Goal: Find specific page/section: Find specific page/section

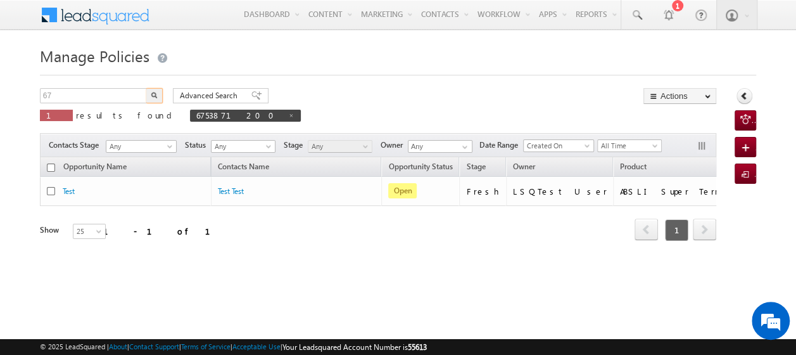
type input "6"
type input "8786657656"
click at [151, 91] on button "button" at bounding box center [154, 95] width 16 height 15
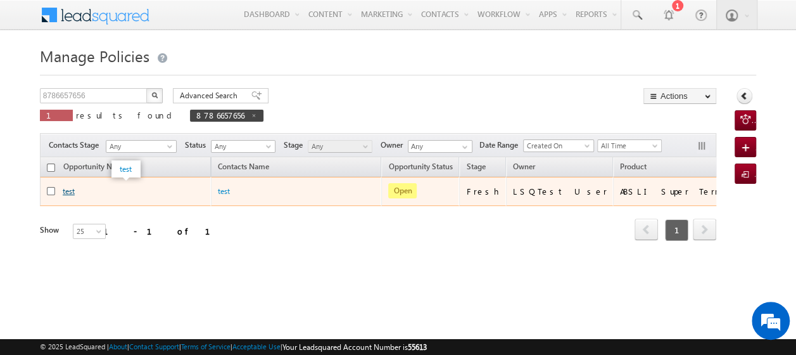
click at [67, 191] on link "test" at bounding box center [69, 191] width 12 height 10
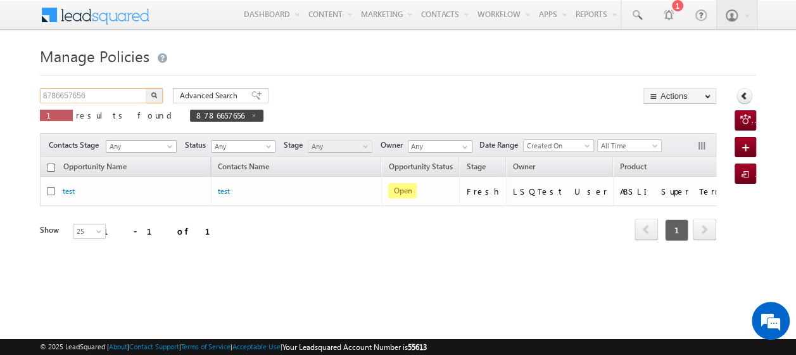
click at [110, 95] on input "8786657656" at bounding box center [94, 95] width 108 height 15
type input "8"
paste input "7894455645"
type input "7894455645"
click at [146, 88] on button "button" at bounding box center [154, 95] width 16 height 15
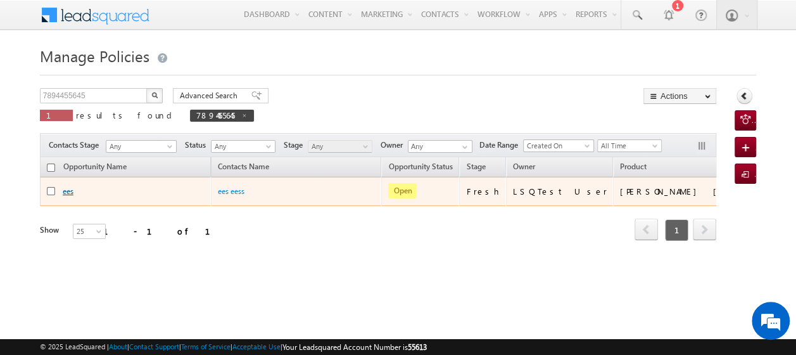
click at [67, 190] on link "ees" at bounding box center [68, 191] width 11 height 10
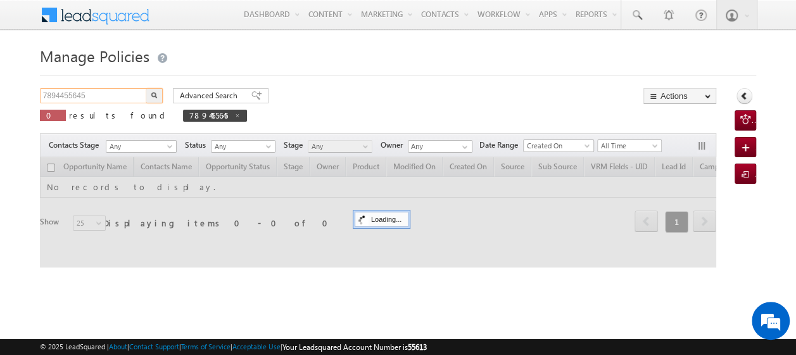
click at [95, 94] on input "7894455645" at bounding box center [94, 95] width 108 height 15
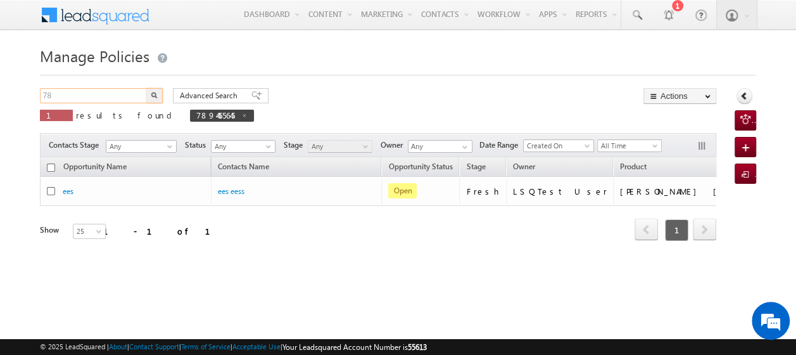
type input "7"
paste input "9999975343"
type input "9999975343"
click at [155, 94] on img "button" at bounding box center [154, 95] width 6 height 6
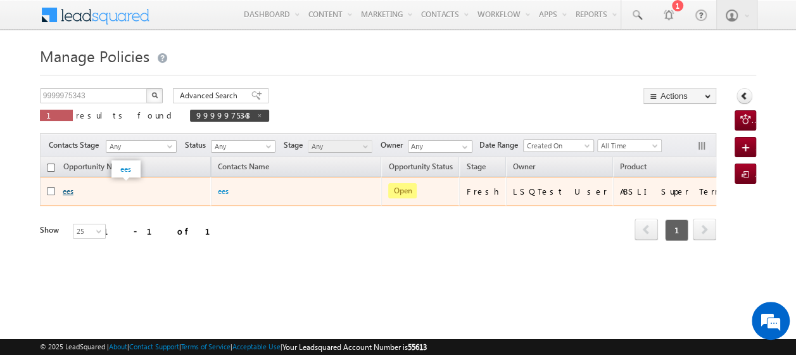
click at [70, 190] on link "ees" at bounding box center [68, 191] width 11 height 10
